Goal: Unclear

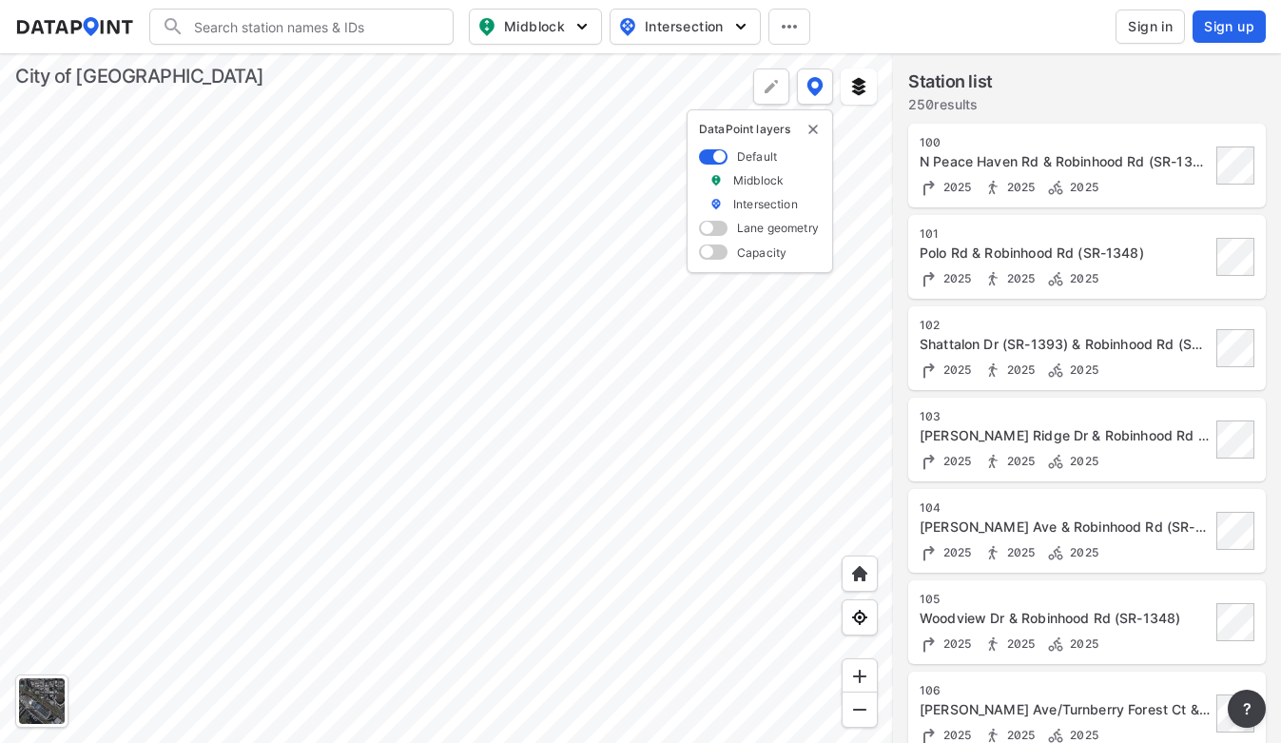
click at [478, 366] on div at bounding box center [446, 397] width 893 height 689
click at [570, 327] on div at bounding box center [446, 397] width 893 height 689
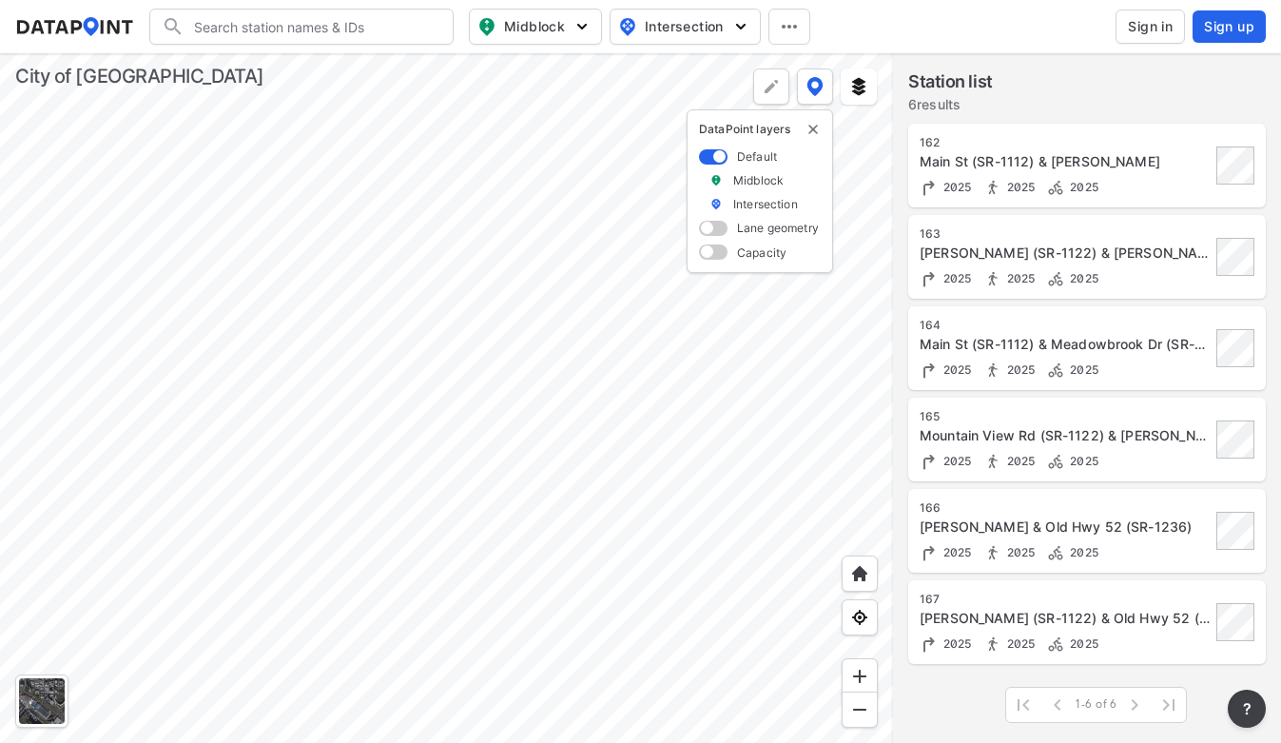
click at [576, 313] on div at bounding box center [446, 397] width 893 height 689
click at [690, 254] on div at bounding box center [446, 397] width 893 height 689
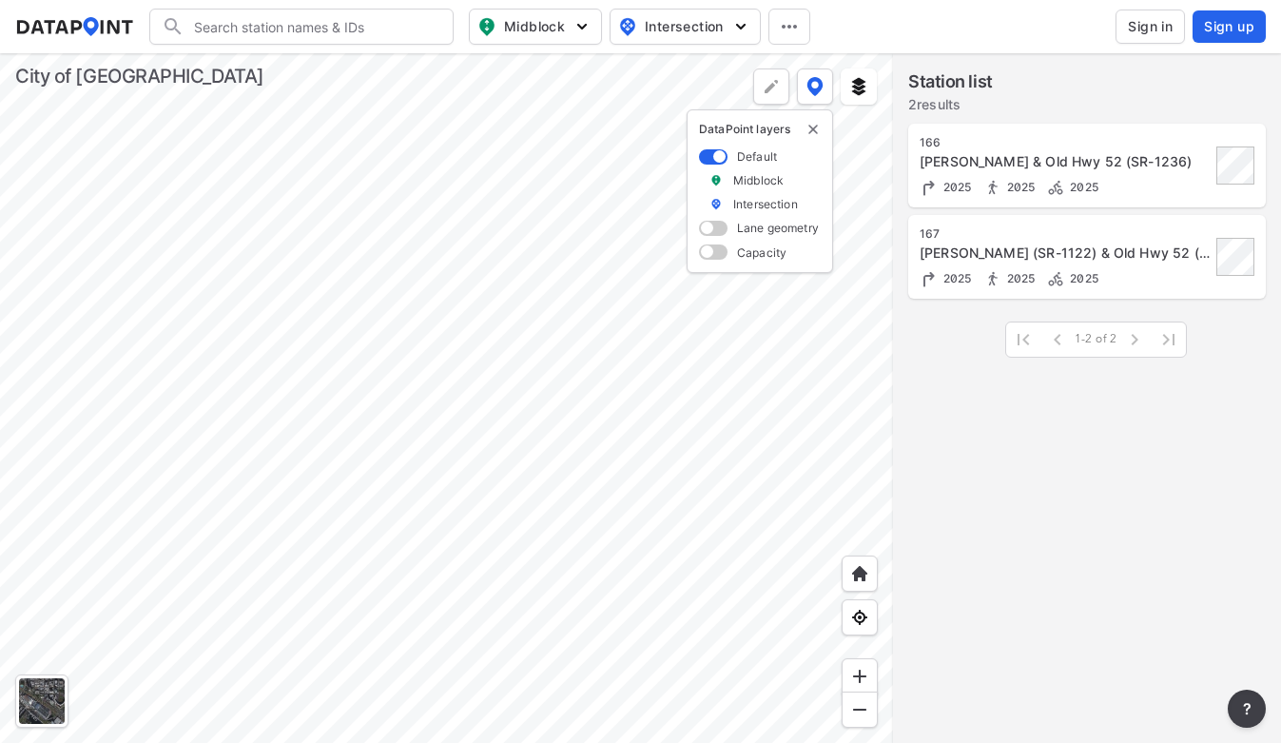
click at [559, 322] on div at bounding box center [446, 397] width 893 height 689
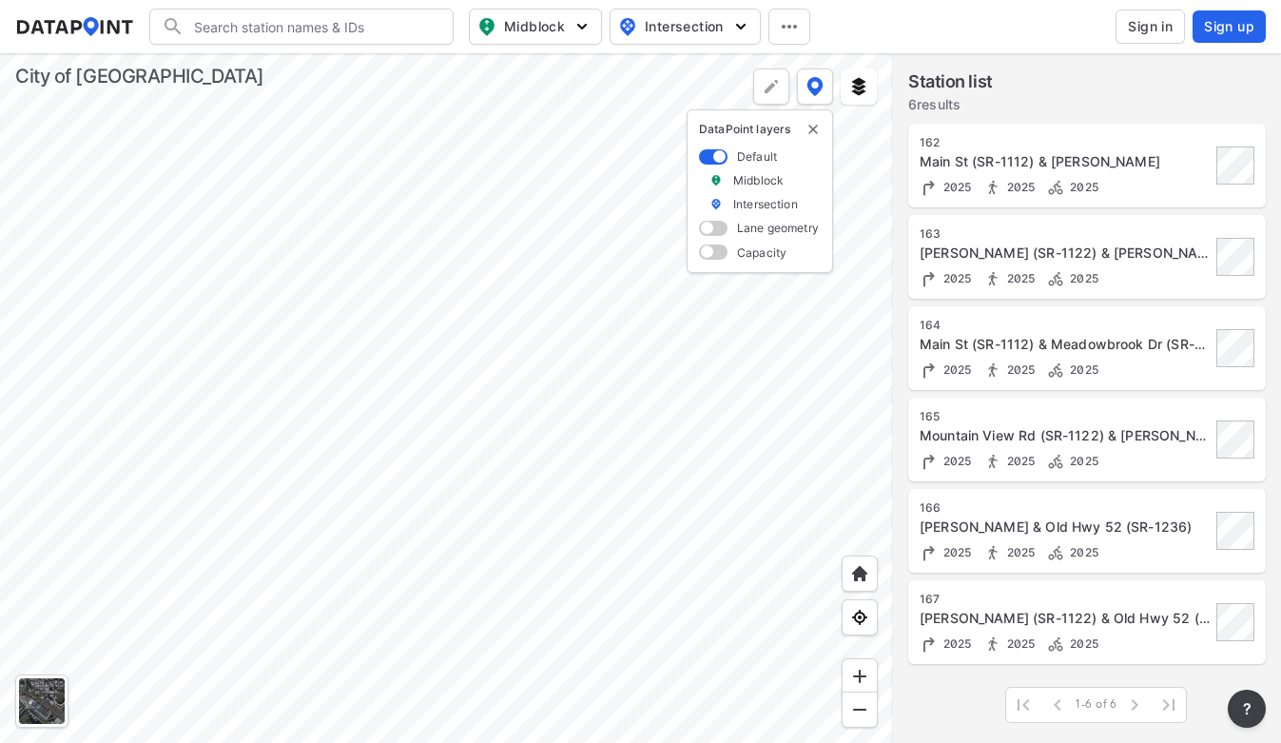
click at [509, 203] on div at bounding box center [446, 397] width 893 height 689
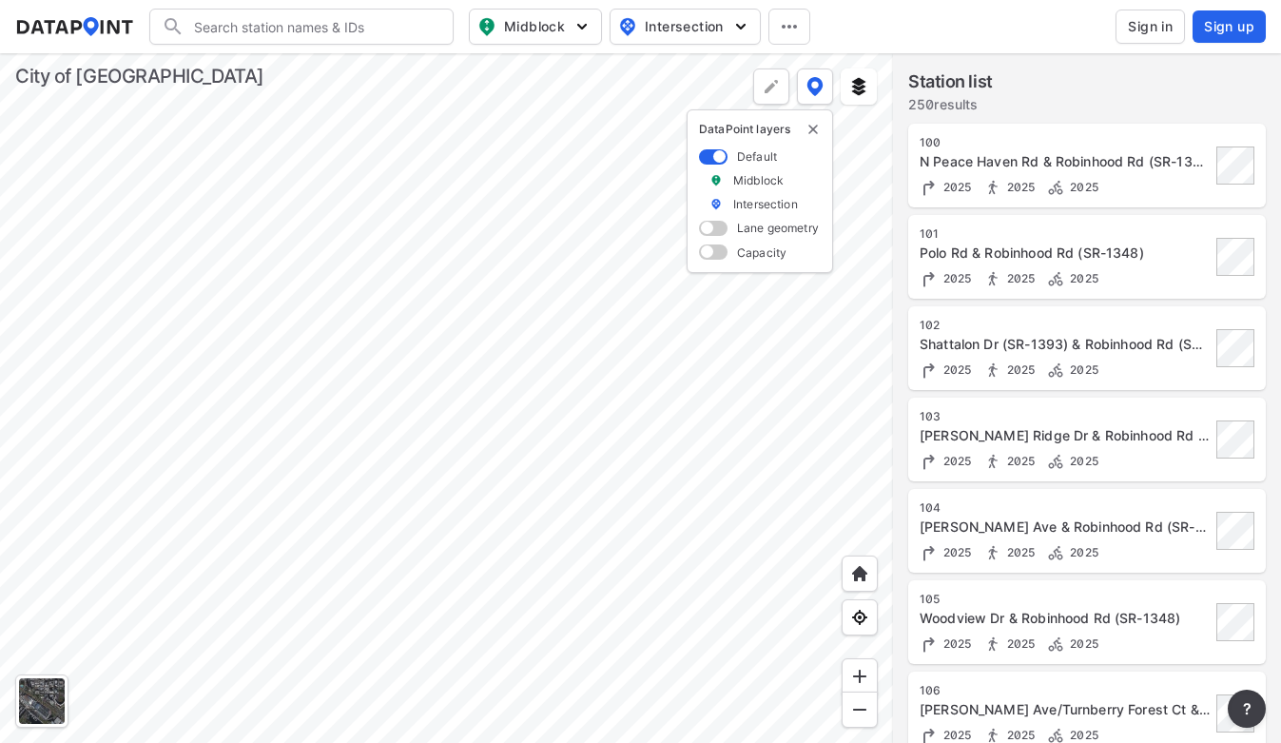
click at [518, 290] on div at bounding box center [446, 397] width 893 height 689
click at [670, 218] on div at bounding box center [446, 397] width 893 height 689
click at [181, 472] on div at bounding box center [446, 397] width 893 height 689
click at [679, 357] on div at bounding box center [446, 397] width 893 height 689
click at [330, 472] on div at bounding box center [446, 397] width 893 height 689
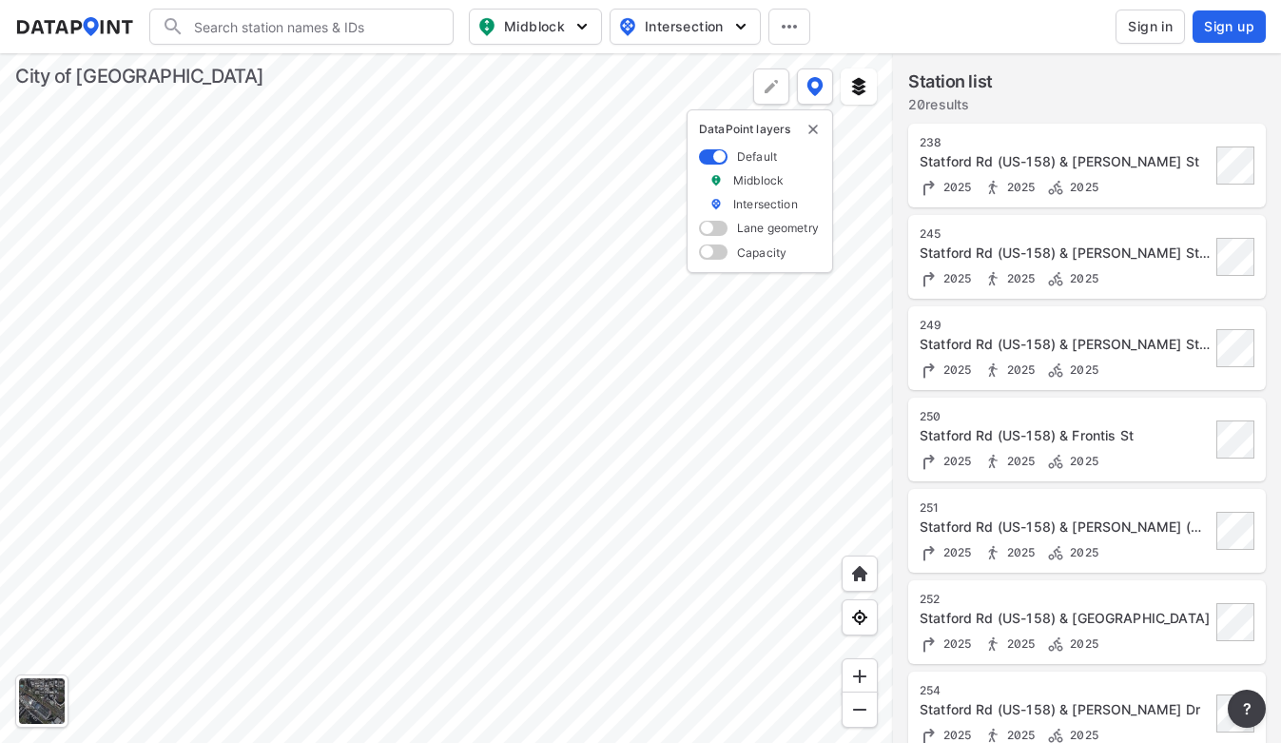
click at [456, 651] on div at bounding box center [446, 397] width 893 height 689
click at [458, 504] on div at bounding box center [446, 397] width 893 height 689
click at [437, 516] on div at bounding box center [446, 397] width 893 height 689
click at [489, 453] on div at bounding box center [446, 397] width 893 height 689
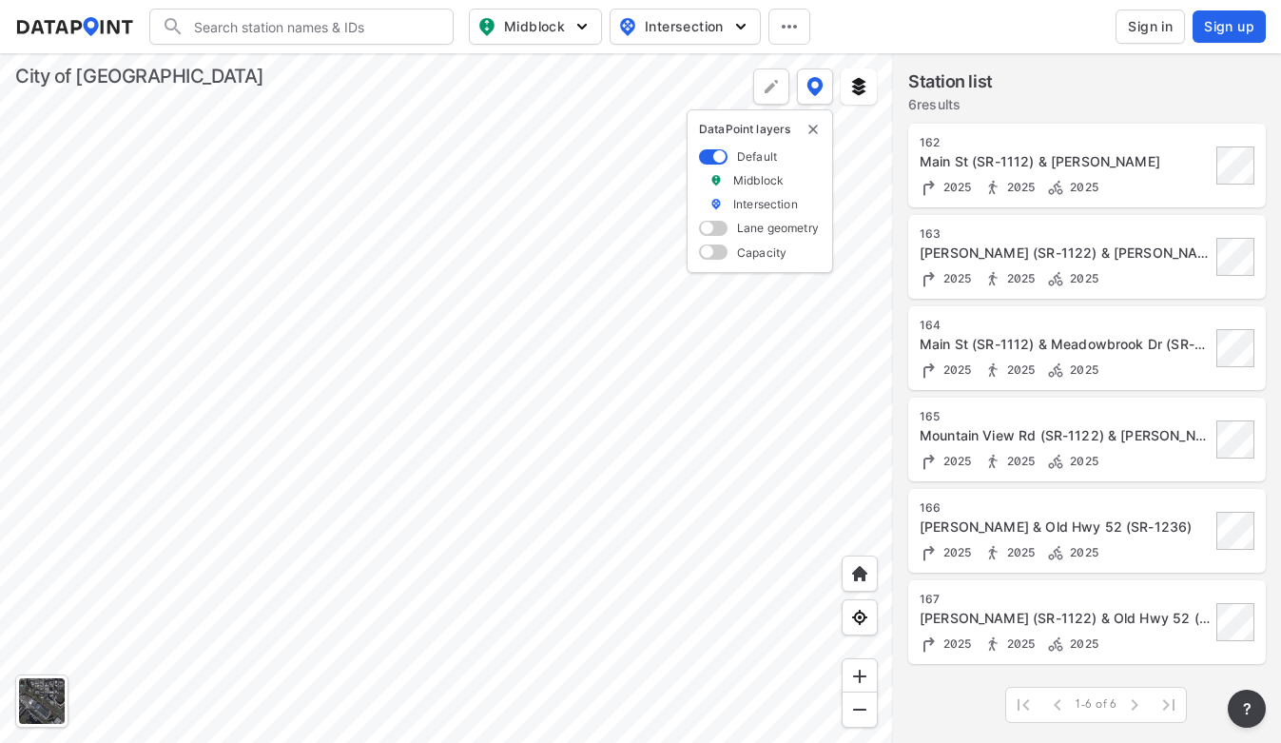
click at [588, 346] on div at bounding box center [446, 397] width 893 height 689
click at [813, 127] on img "delete" at bounding box center [812, 129] width 15 height 15
click at [265, 317] on div at bounding box center [446, 397] width 893 height 689
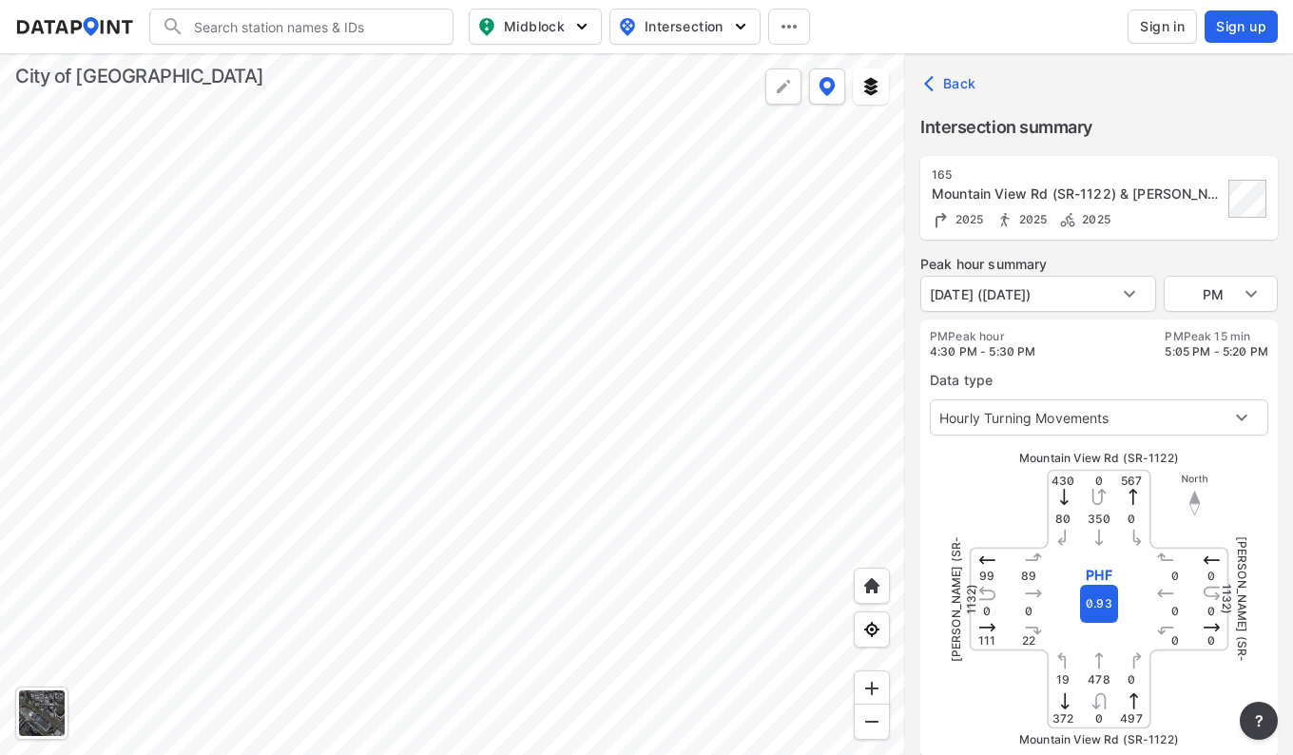
click at [546, 184] on div at bounding box center [452, 404] width 905 height 702
click at [516, 203] on div at bounding box center [452, 404] width 905 height 702
click at [536, 355] on div at bounding box center [452, 404] width 905 height 702
